Goal: Task Accomplishment & Management: Complete application form

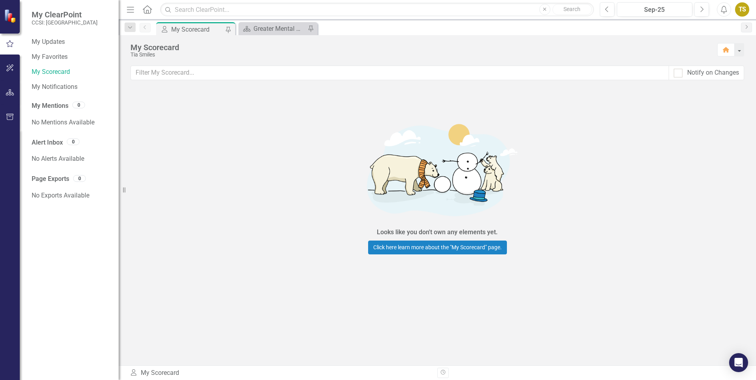
click at [145, 12] on icon "Home" at bounding box center [147, 9] width 10 height 8
click at [10, 16] on img at bounding box center [11, 16] width 14 height 14
click at [9, 71] on icon "button" at bounding box center [10, 68] width 8 height 6
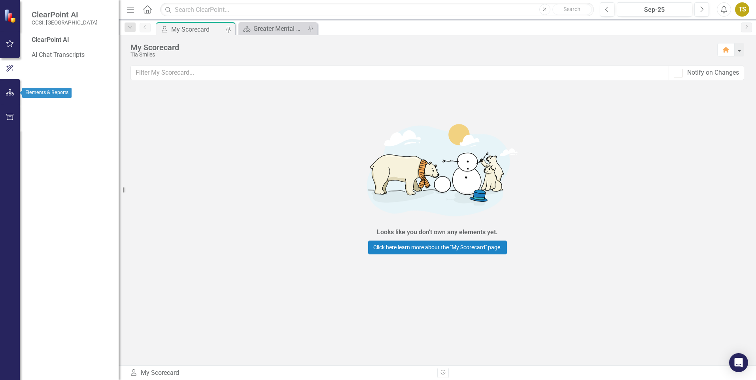
click at [7, 92] on icon "button" at bounding box center [10, 92] width 8 height 6
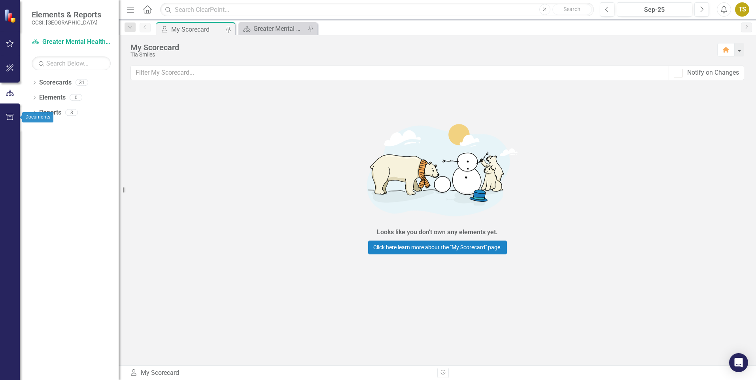
click at [8, 120] on icon "button" at bounding box center [9, 117] width 7 height 6
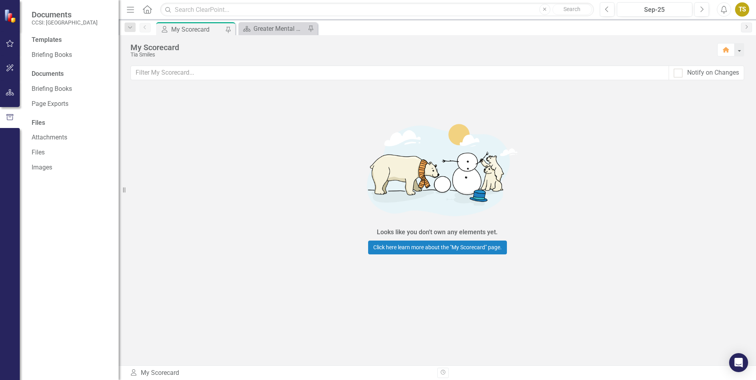
click at [147, 11] on icon "Home" at bounding box center [147, 9] width 10 height 8
click at [141, 11] on div "Menu Home Search Close Search" at bounding box center [357, 9] width 467 height 15
click at [147, 11] on icon "Home" at bounding box center [147, 9] width 10 height 8
click at [131, 28] on icon "Dropdown" at bounding box center [129, 28] width 7 height 6
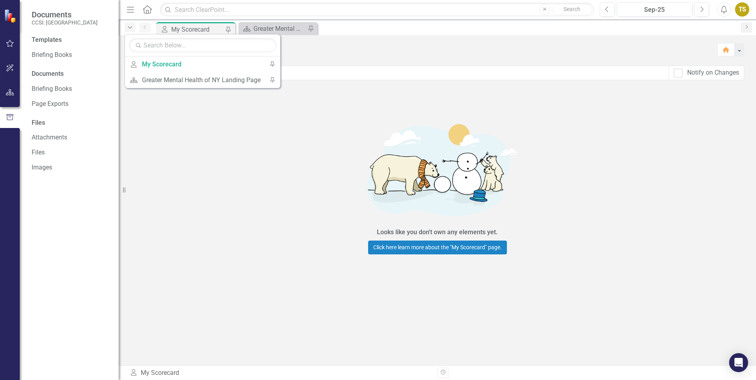
click at [131, 28] on icon "Dropdown" at bounding box center [129, 28] width 7 height 6
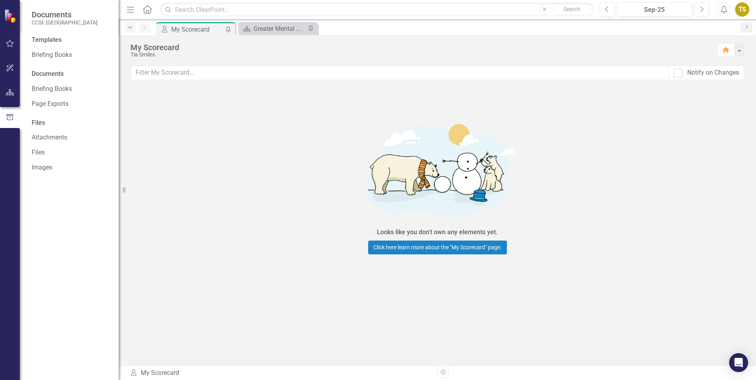
click at [131, 28] on icon "Dropdown" at bounding box center [129, 28] width 7 height 6
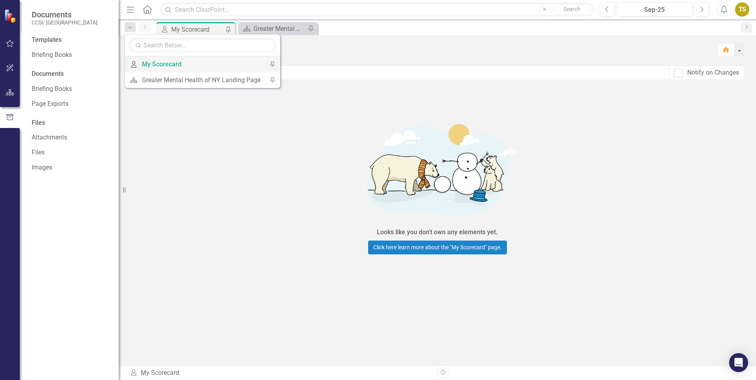
click at [149, 64] on div "My Scorecard" at bounding box center [201, 64] width 119 height 10
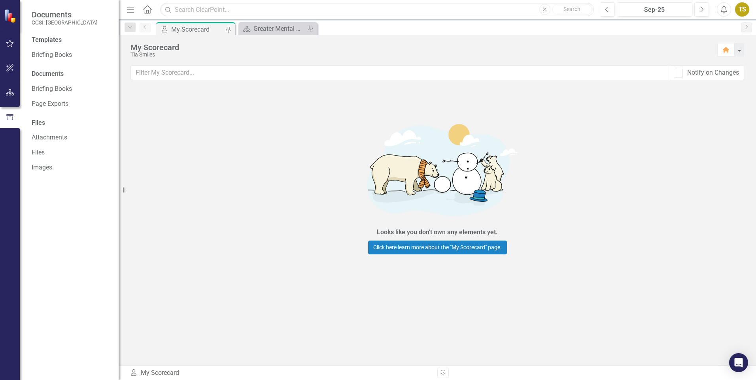
click at [209, 28] on div "My Scorecard" at bounding box center [197, 30] width 52 height 10
click at [222, 28] on div "My Scorecard" at bounding box center [197, 30] width 52 height 10
click at [271, 29] on div "Greater Mental Health of NY Landing Page" at bounding box center [279, 29] width 52 height 10
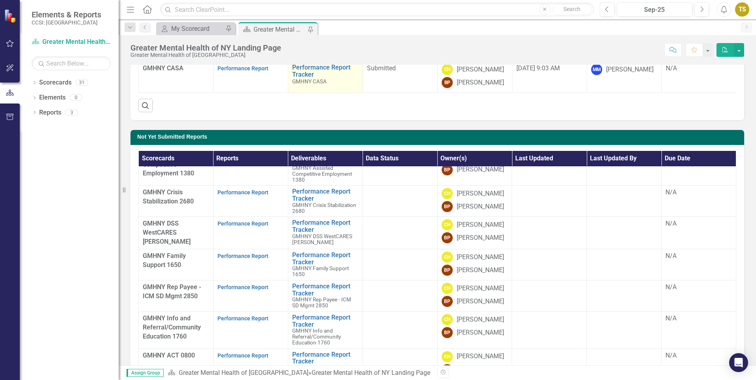
scroll to position [158, 0]
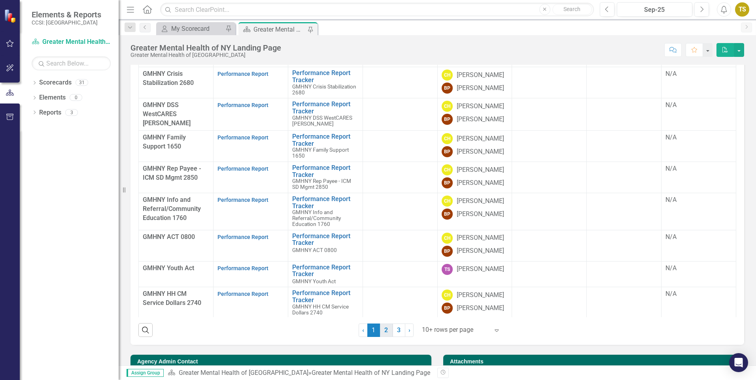
click at [382, 337] on link "2" at bounding box center [386, 330] width 13 height 13
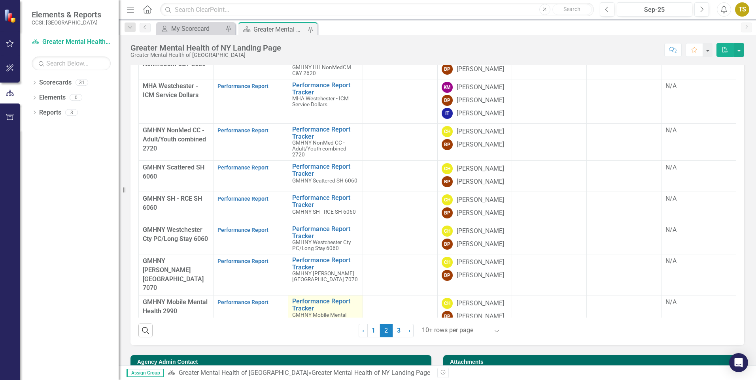
scroll to position [172, 0]
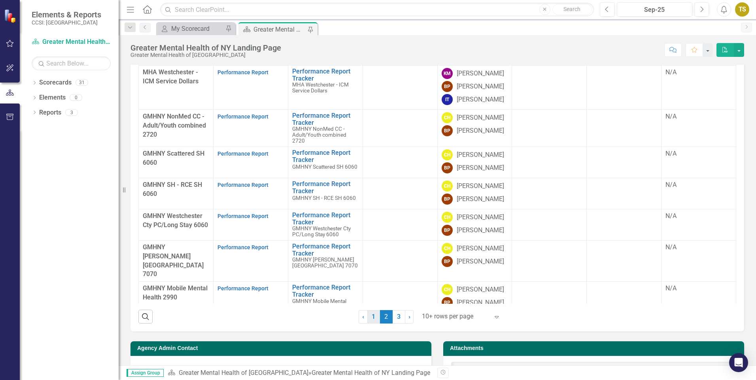
click at [371, 321] on link "1" at bounding box center [373, 316] width 13 height 13
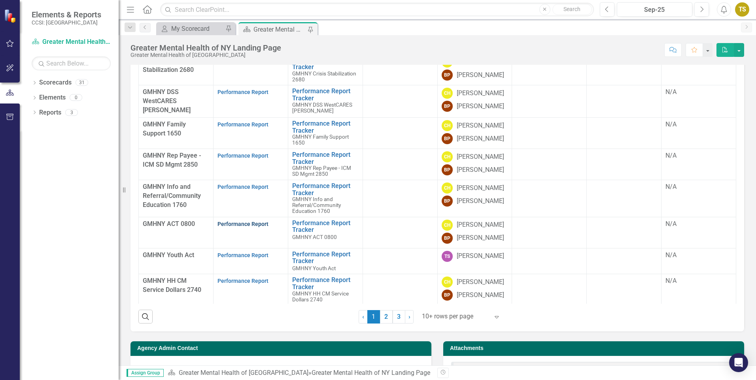
scroll to position [49, 0]
click at [393, 322] on link "3" at bounding box center [398, 316] width 13 height 13
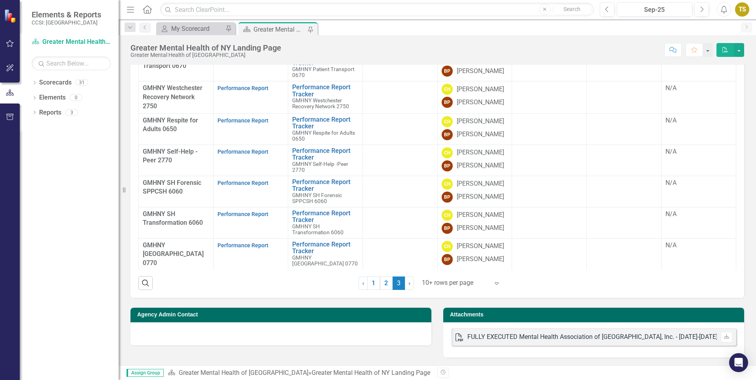
scroll to position [211, 0]
click at [408, 281] on span "›" at bounding box center [409, 283] width 2 height 8
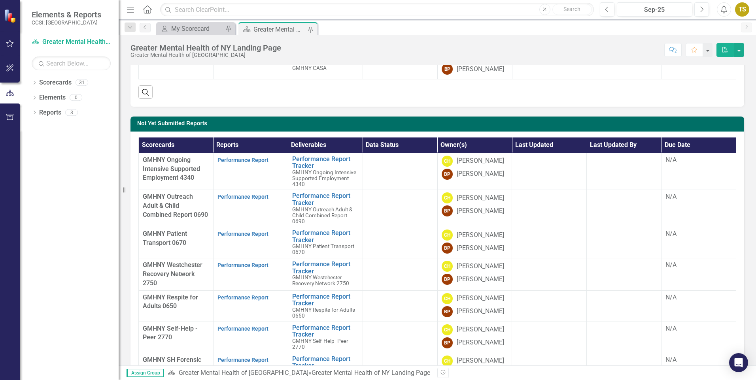
scroll to position [29, 0]
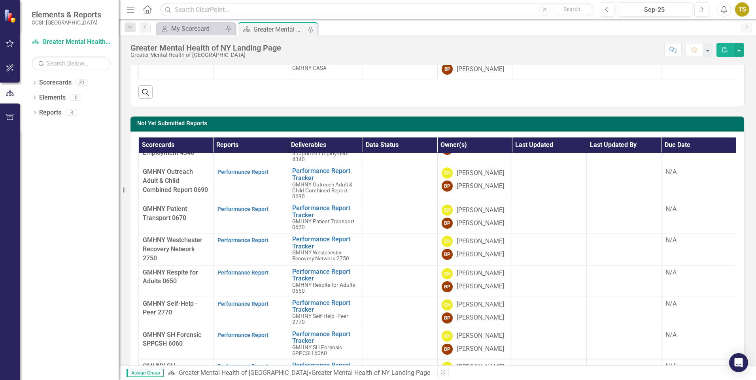
click at [175, 285] on span "GMHNY Respite for Adults 0650" at bounding box center [170, 277] width 55 height 17
click at [261, 278] on div "Performance Report" at bounding box center [250, 272] width 66 height 9
click at [261, 276] on link "Performance Report" at bounding box center [242, 273] width 51 height 6
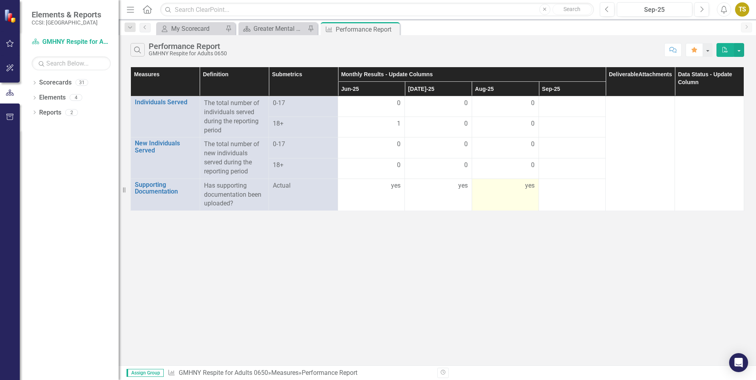
click at [504, 195] on td "yes" at bounding box center [504, 195] width 67 height 32
click at [504, 170] on div "0" at bounding box center [505, 165] width 58 height 9
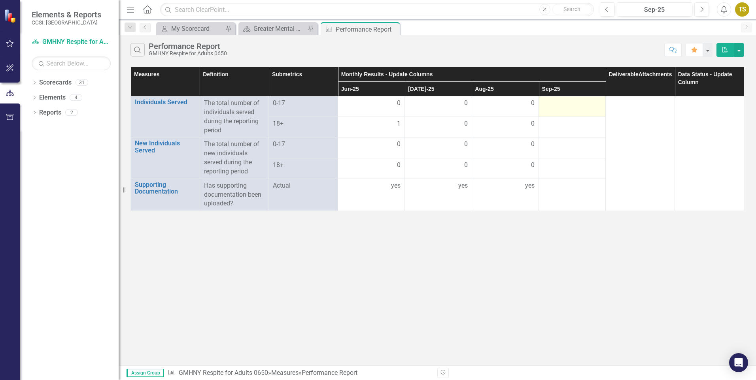
click at [581, 105] on div at bounding box center [572, 103] width 58 height 9
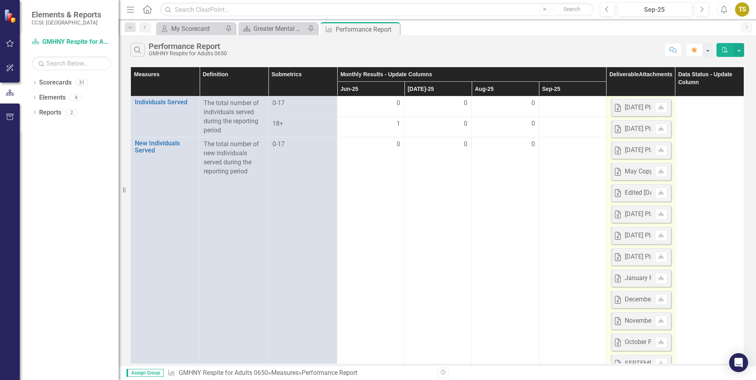
click at [633, 109] on div "[DATE] Planned Respite Reporting Form 2025 - Copy - Copy (1)(AutoRecovered).xlsx" at bounding box center [740, 107] width 232 height 9
click at [641, 108] on div "[DATE] Planned Respite Reporting Form 2025 - Copy - Copy (1)(AutoRecovered).xlsx" at bounding box center [740, 107] width 232 height 9
click at [658, 106] on icon "Download" at bounding box center [661, 107] width 6 height 5
click at [658, 130] on icon "Download" at bounding box center [661, 128] width 6 height 5
click at [658, 148] on icon "Download" at bounding box center [661, 150] width 6 height 5
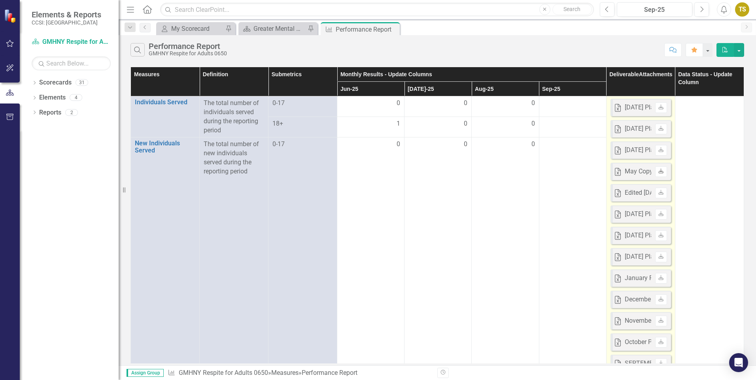
click at [658, 172] on icon "Download" at bounding box center [661, 171] width 6 height 5
click at [656, 217] on link "Download" at bounding box center [660, 214] width 11 height 10
click at [658, 258] on icon at bounding box center [660, 256] width 5 height 5
click at [658, 322] on icon "Download" at bounding box center [661, 321] width 6 height 5
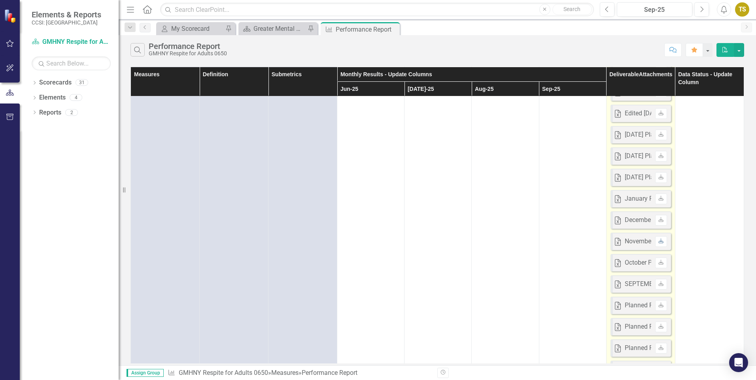
scroll to position [237, 0]
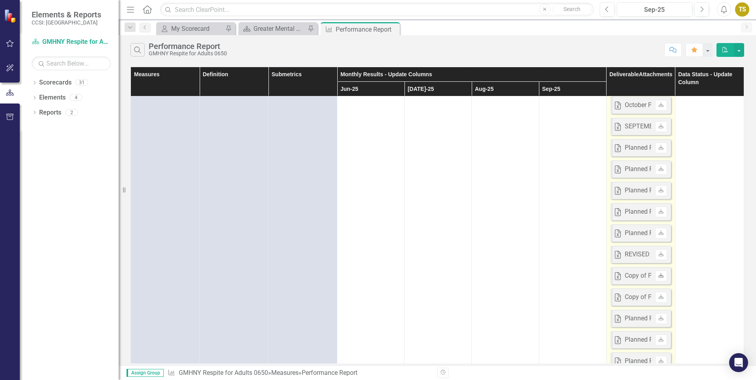
click at [658, 277] on icon "Download" at bounding box center [661, 275] width 6 height 5
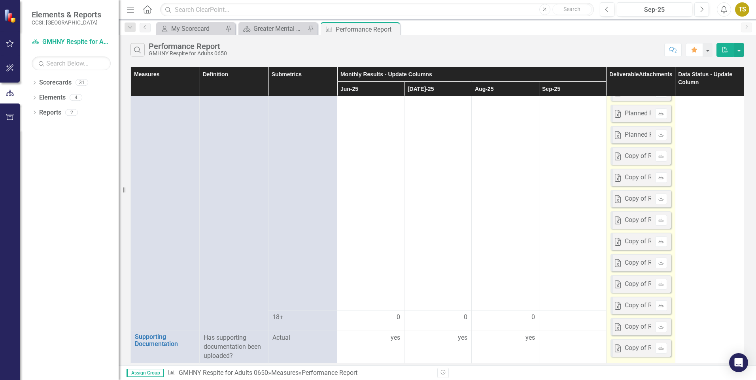
click at [658, 349] on icon "Download" at bounding box center [661, 348] width 6 height 5
click at [658, 285] on icon "Download" at bounding box center [661, 284] width 6 height 5
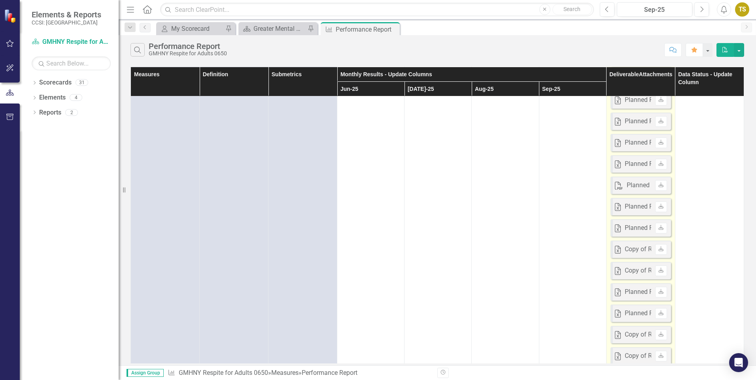
scroll to position [607, 0]
click at [656, 179] on link "Download" at bounding box center [660, 183] width 11 height 10
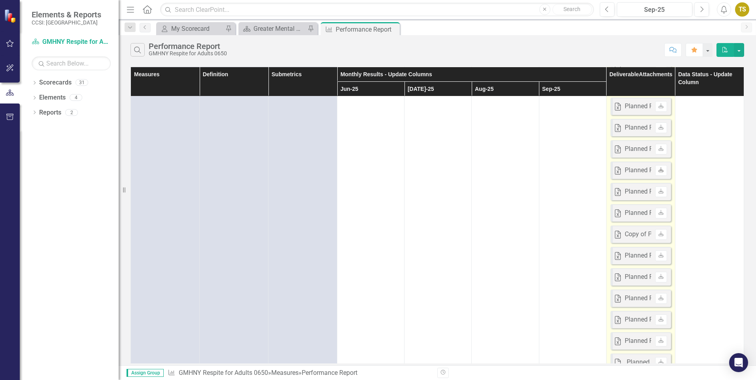
click at [658, 170] on icon at bounding box center [660, 169] width 5 height 5
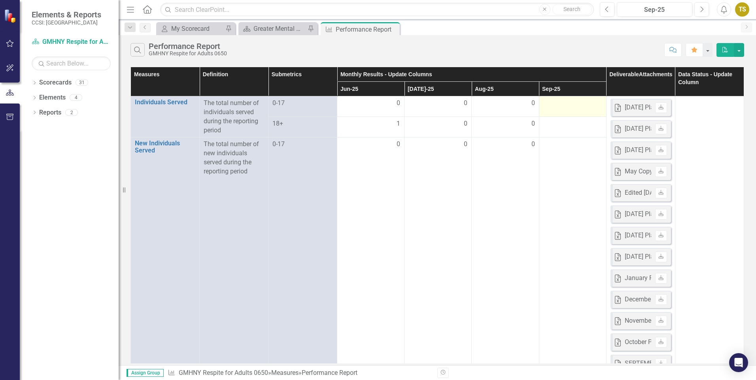
click at [569, 108] on td at bounding box center [572, 106] width 67 height 21
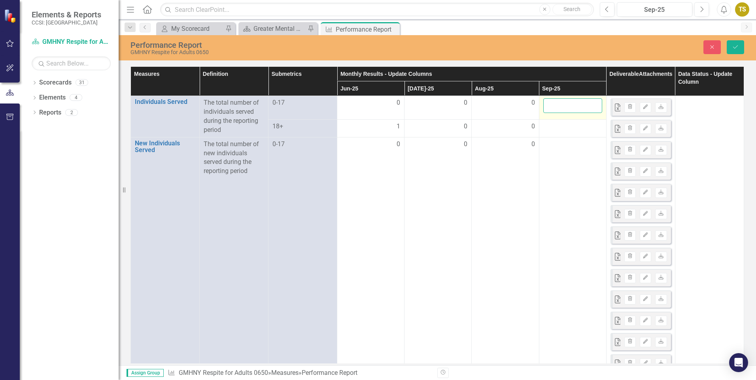
click at [572, 109] on input "number" at bounding box center [572, 105] width 59 height 15
type input "0"
click at [570, 130] on div at bounding box center [572, 126] width 59 height 9
drag, startPoint x: 570, startPoint y: 130, endPoint x: 562, endPoint y: 126, distance: 8.7
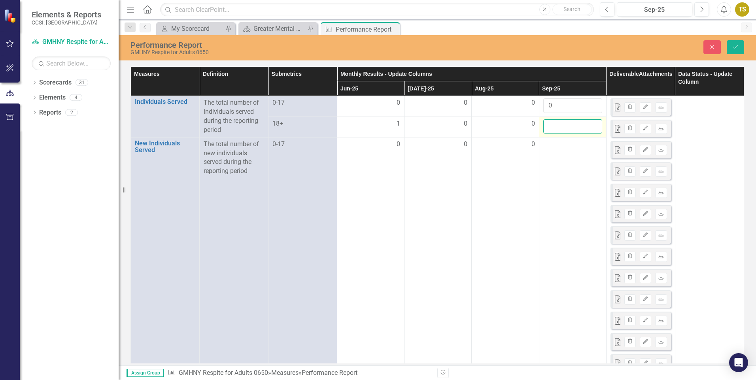
click at [562, 126] on input "number" at bounding box center [572, 126] width 59 height 15
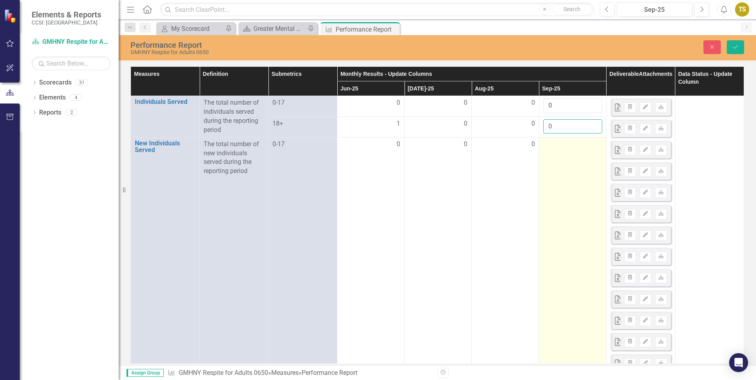
type input "0"
click at [562, 143] on div at bounding box center [572, 144] width 59 height 9
click at [561, 145] on div at bounding box center [572, 144] width 59 height 9
click at [560, 147] on input "number" at bounding box center [572, 147] width 59 height 15
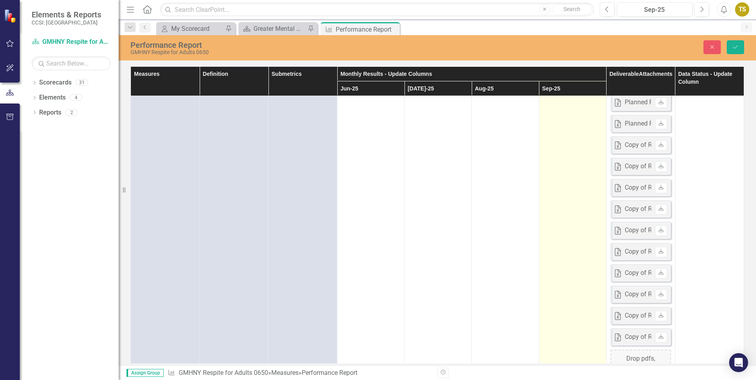
scroll to position [867, 0]
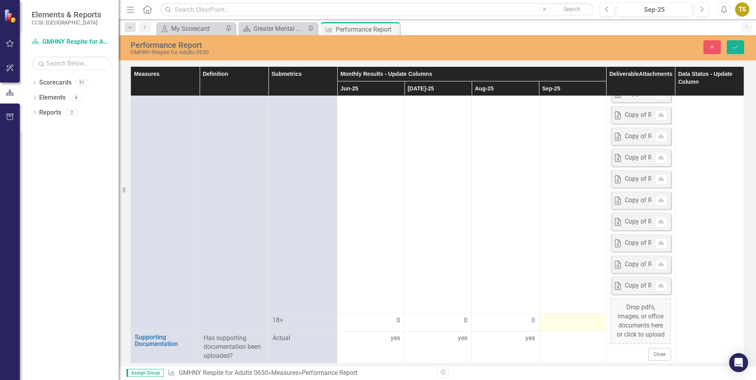
type input "0"
click at [550, 322] on div at bounding box center [572, 320] width 59 height 9
click at [550, 324] on div at bounding box center [572, 320] width 59 height 9
click at [547, 321] on input "number" at bounding box center [572, 320] width 59 height 15
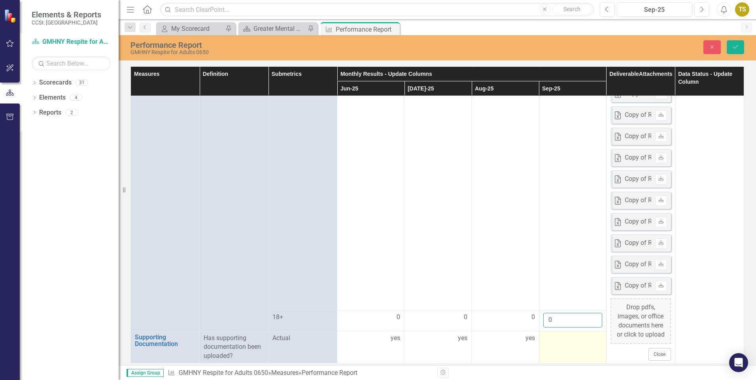
type input "0"
click at [552, 346] on td at bounding box center [572, 347] width 67 height 32
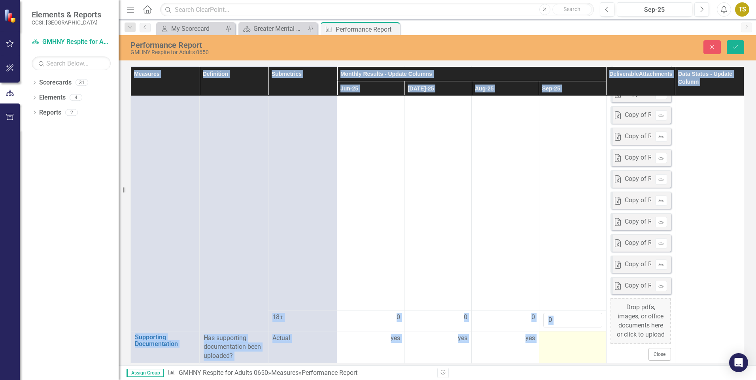
click at [552, 346] on td at bounding box center [572, 347] width 67 height 32
click at [551, 335] on input "text" at bounding box center [572, 341] width 59 height 15
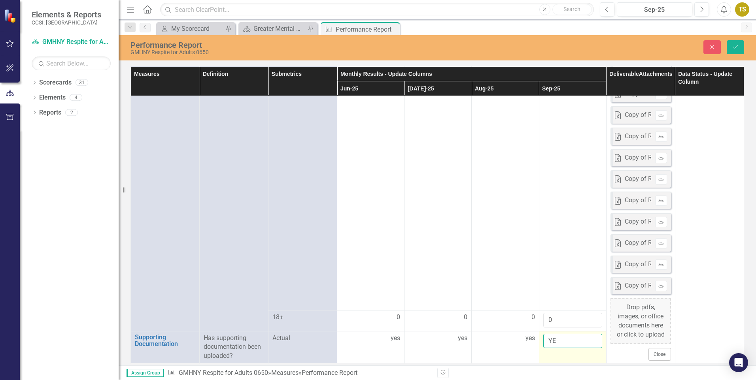
type input "Y"
type input "t"
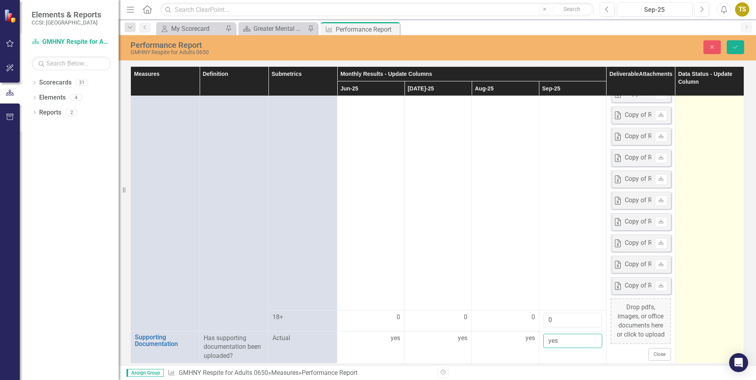
type input "yes"
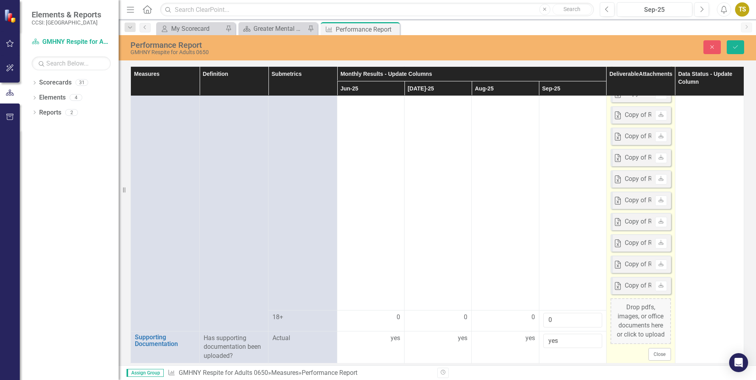
click at [655, 329] on div "Drop pdfs, images, or office documents here or click to upload" at bounding box center [640, 320] width 60 height 45
click at [636, 317] on div "Drop pdfs, images, or office documents here or click to upload" at bounding box center [640, 320] width 60 height 45
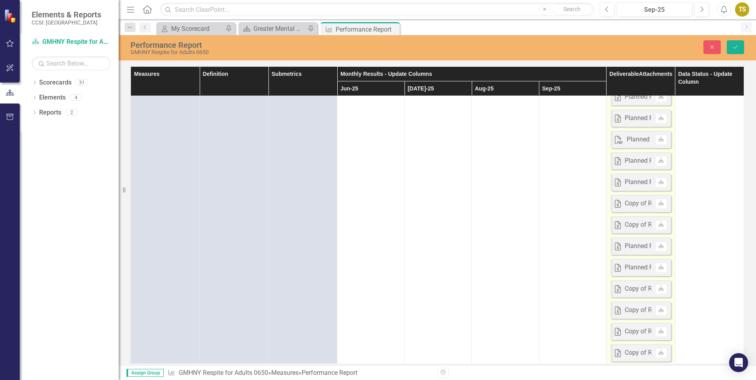
click at [627, 160] on div "Planned Respite Reporting Form [DATE] 1.xlsx" at bounding box center [688, 160] width 128 height 9
click at [655, 160] on link "Download" at bounding box center [660, 161] width 11 height 10
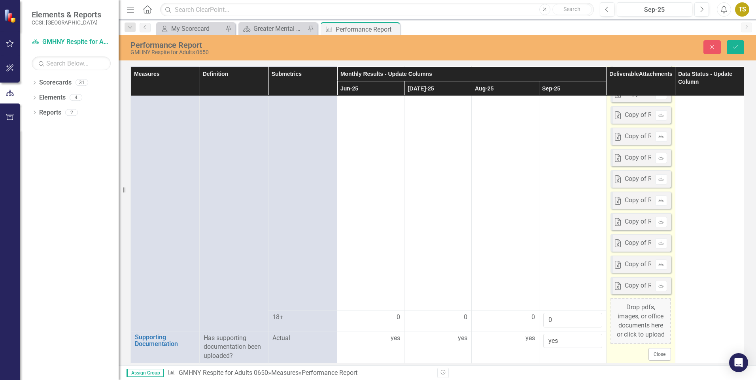
click at [648, 327] on div "Drop pdfs, images, or office documents here or click to upload" at bounding box center [640, 320] width 60 height 45
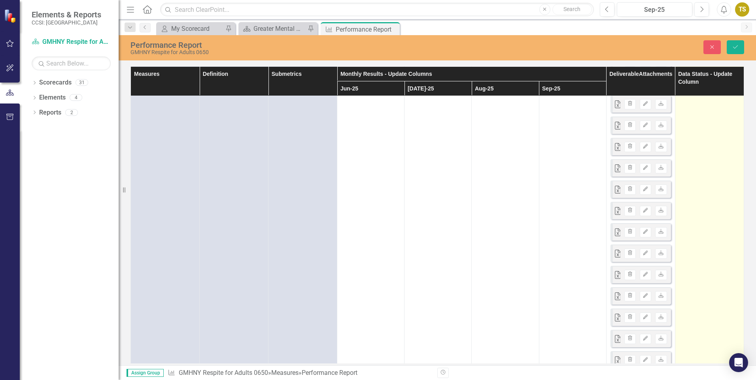
scroll to position [37, 0]
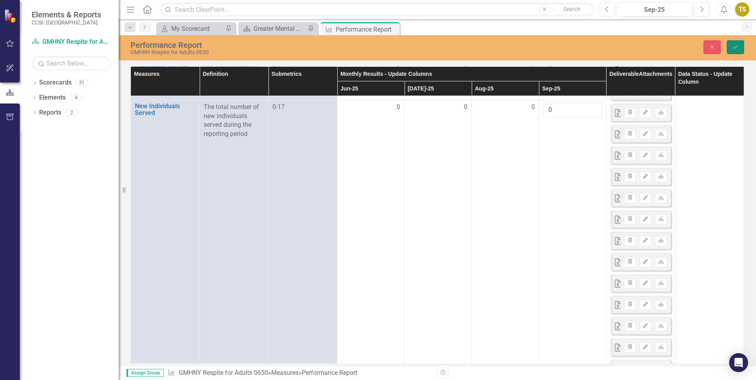
click at [737, 49] on icon "Save" at bounding box center [734, 47] width 7 height 6
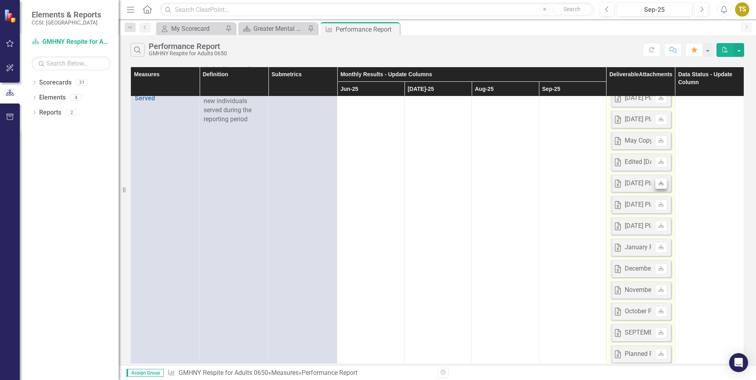
scroll to position [0, 0]
